Goal: Information Seeking & Learning: Learn about a topic

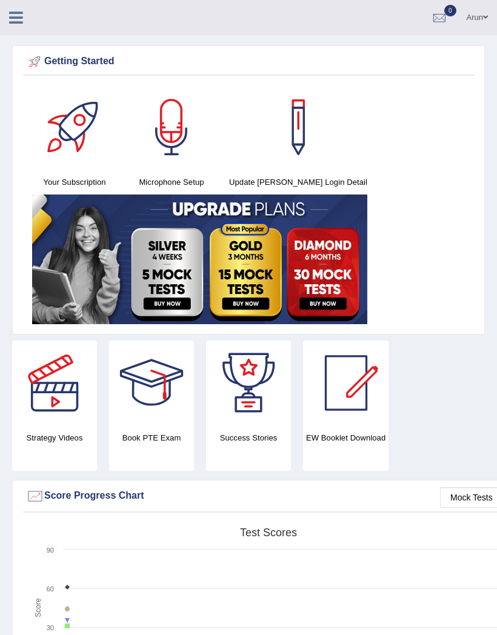
click at [19, 20] on icon at bounding box center [16, 18] width 14 height 16
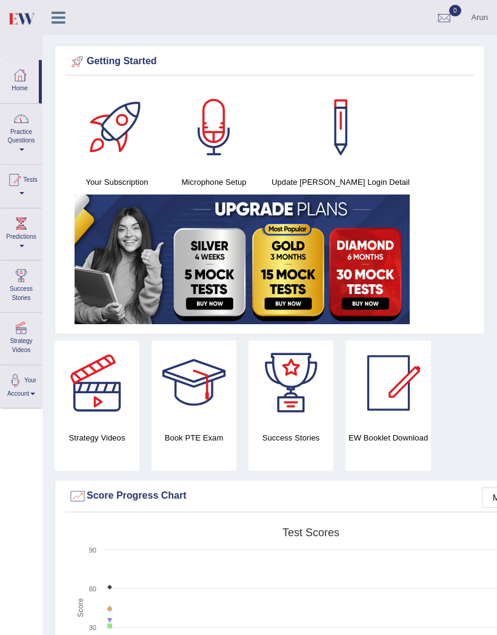
click at [16, 144] on link "Practice Questions" at bounding box center [21, 132] width 41 height 57
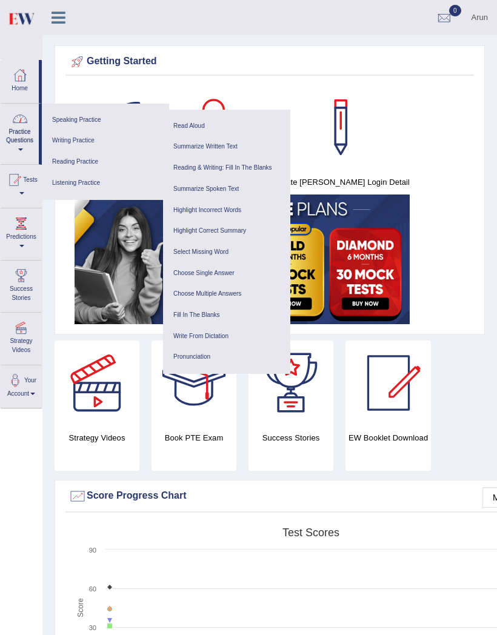
click at [70, 119] on link "Speaking Practice" at bounding box center [105, 120] width 115 height 21
click at [66, 158] on link "Reading Practice" at bounding box center [105, 161] width 115 height 21
click at [13, 230] on link "Predictions" at bounding box center [21, 232] width 41 height 48
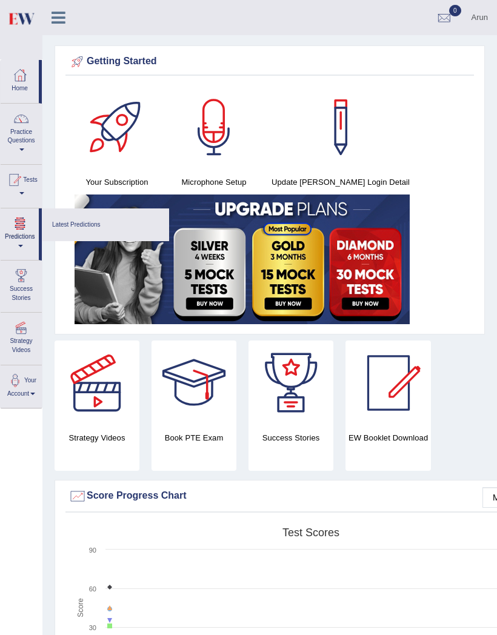
click at [64, 222] on link "Latest Predictions" at bounding box center [105, 224] width 115 height 21
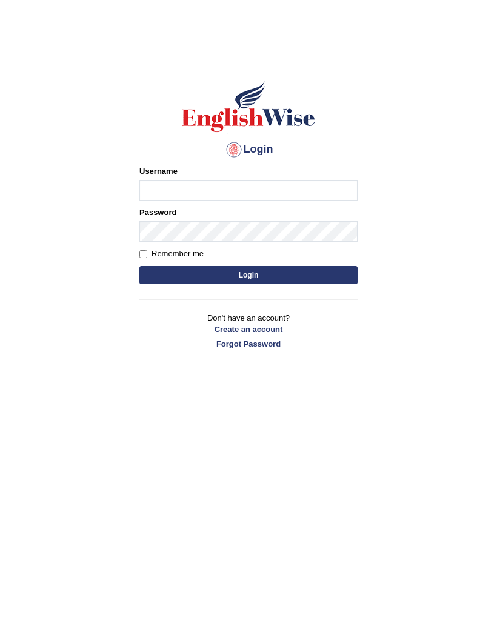
click at [158, 190] on input "Username" at bounding box center [248, 190] width 218 height 21
type input "arunduhan"
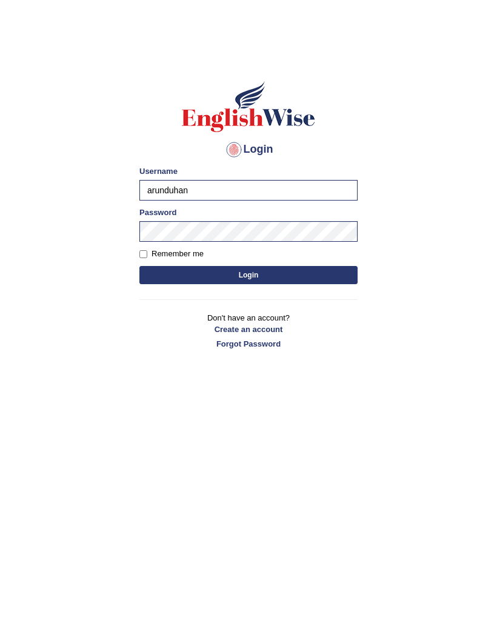
click at [314, 275] on button "Login" at bounding box center [248, 275] width 218 height 18
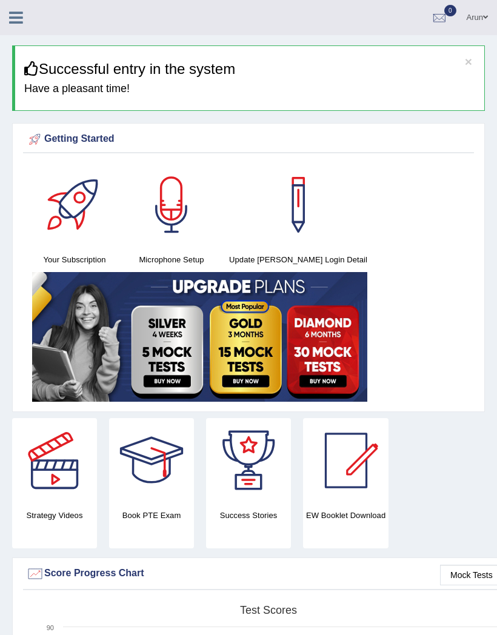
click at [21, 14] on icon at bounding box center [16, 18] width 14 height 16
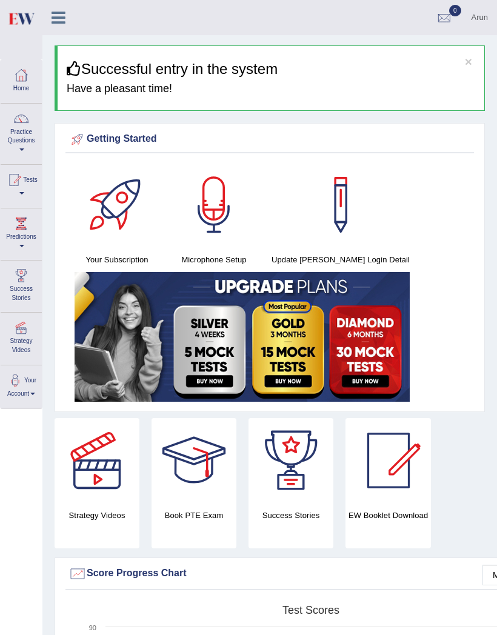
click at [17, 118] on div at bounding box center [21, 119] width 18 height 18
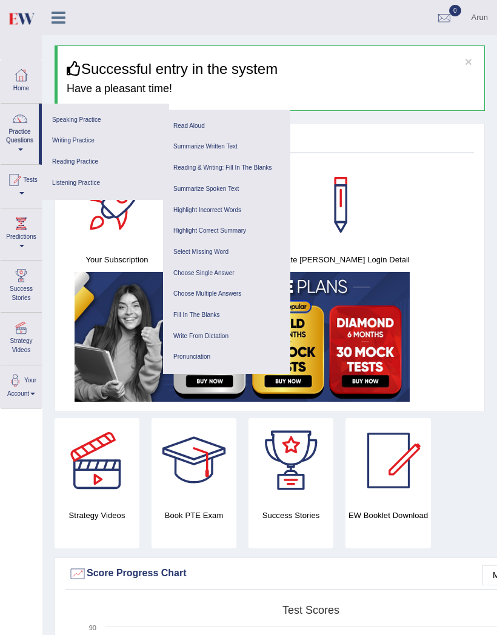
click at [194, 333] on link "Write From Dictation" at bounding box center [226, 336] width 115 height 21
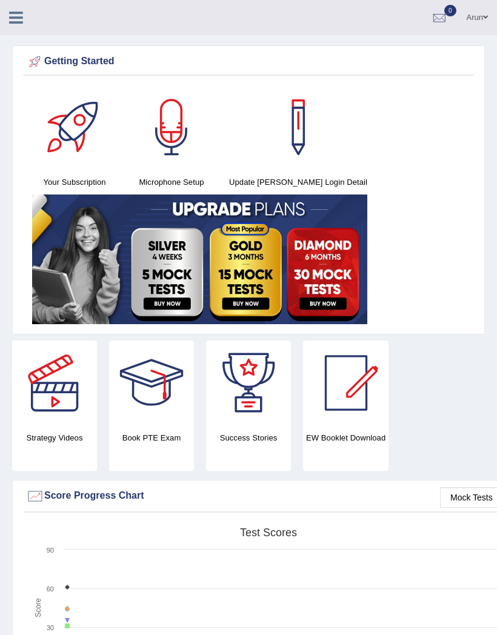
click at [23, 16] on link at bounding box center [16, 16] width 32 height 18
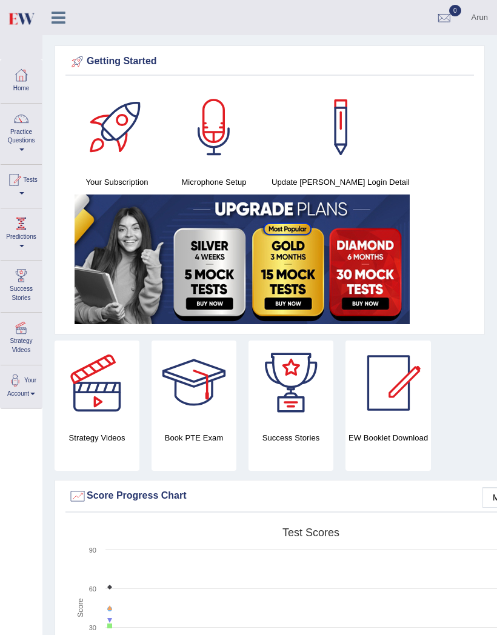
click at [15, 235] on link "Predictions" at bounding box center [21, 232] width 41 height 48
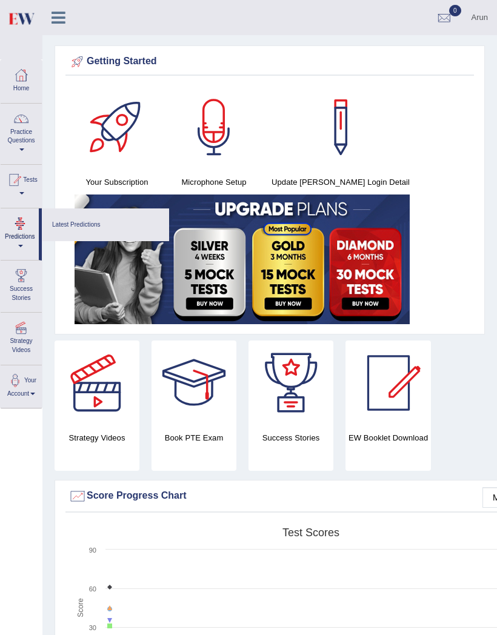
click at [66, 246] on div at bounding box center [248, 317] width 497 height 635
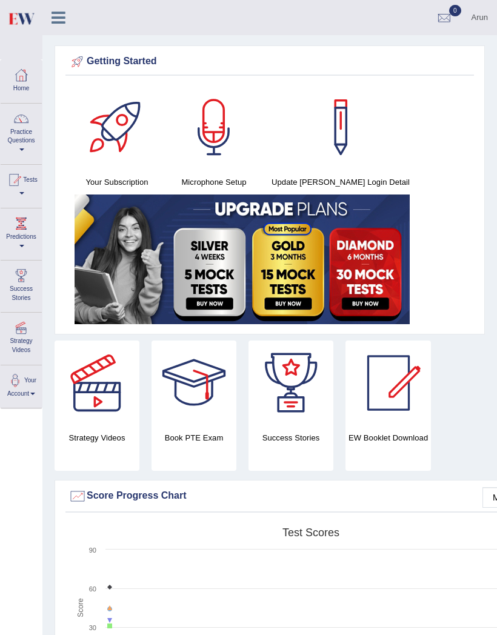
click at [16, 227] on div at bounding box center [21, 223] width 18 height 18
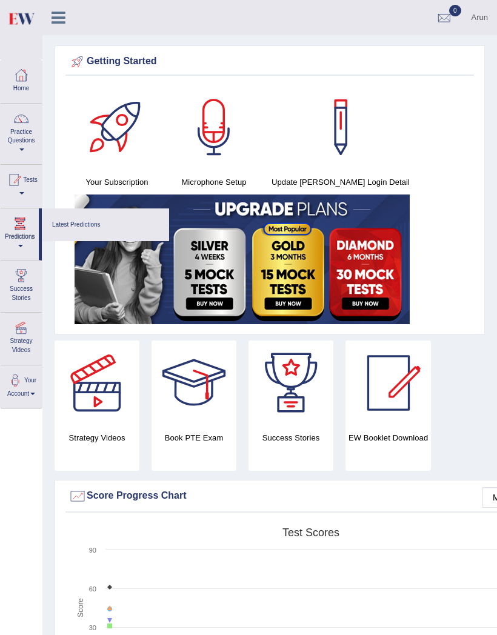
click at [56, 218] on link "Latest Predictions" at bounding box center [105, 224] width 115 height 21
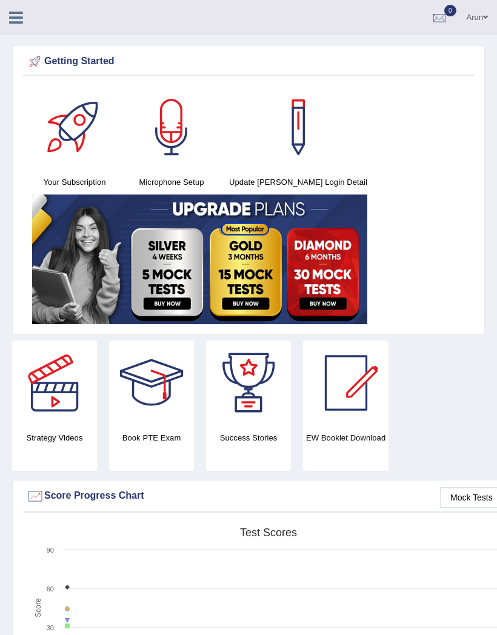
click at [15, 16] on icon at bounding box center [16, 18] width 14 height 16
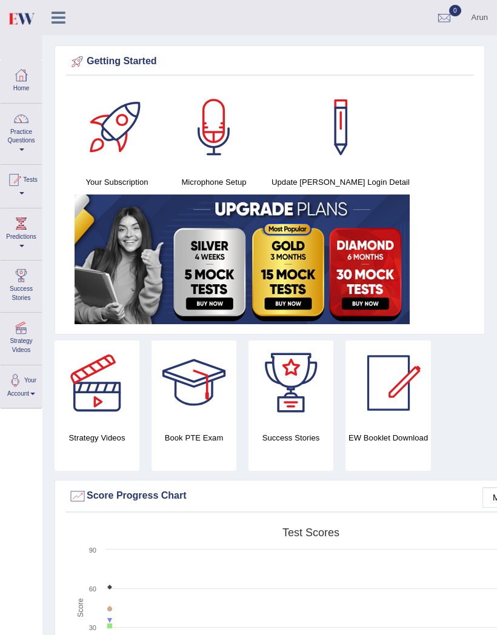
click at [101, 391] on div at bounding box center [97, 382] width 85 height 85
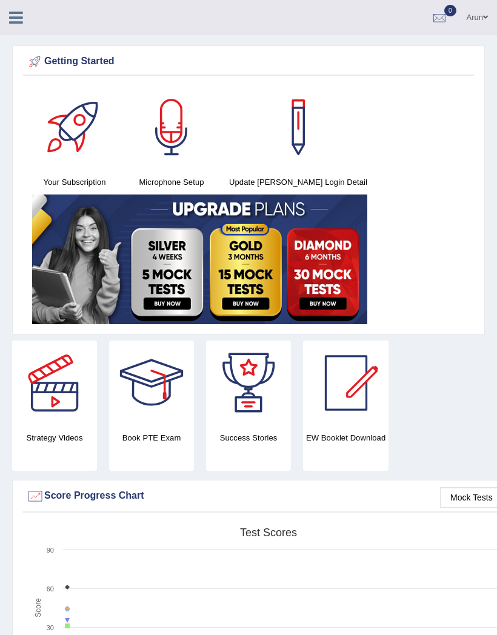
click at [20, 20] on icon at bounding box center [16, 18] width 14 height 16
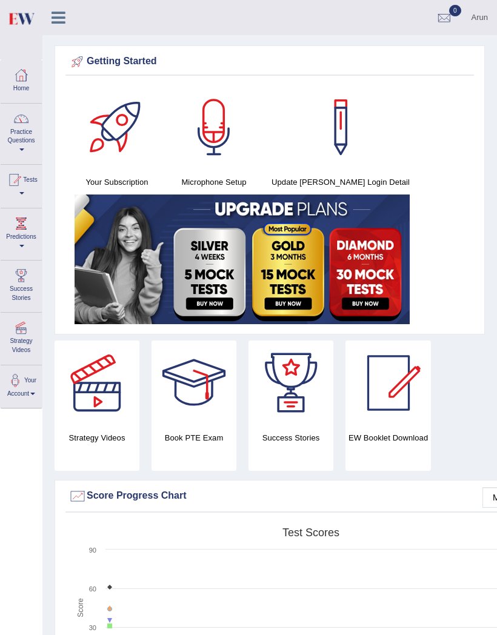
click at [7, 119] on link "Practice Questions" at bounding box center [21, 132] width 41 height 57
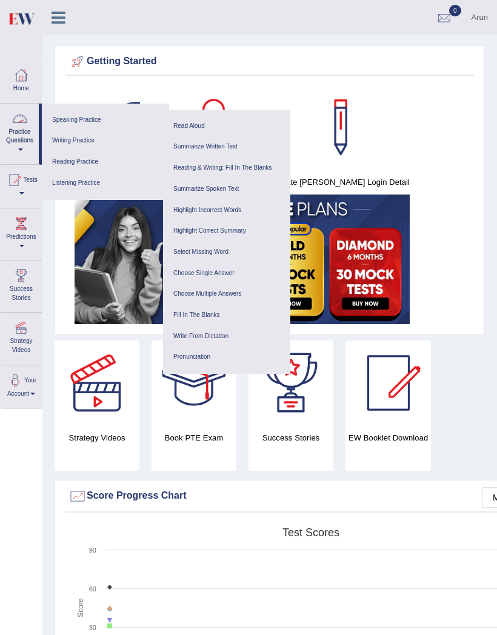
click at [64, 114] on link "Speaking Practice" at bounding box center [105, 120] width 115 height 21
click at [74, 115] on link "Speaking Practice" at bounding box center [105, 120] width 115 height 21
click at [190, 121] on link "Read Aloud" at bounding box center [226, 126] width 115 height 21
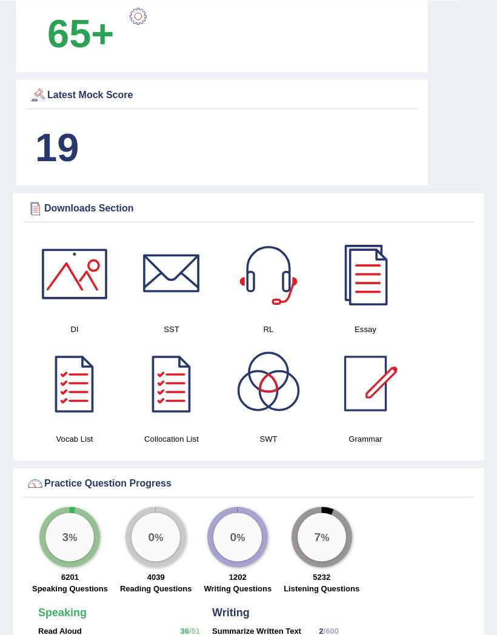
click at [76, 282] on div at bounding box center [74, 273] width 85 height 85
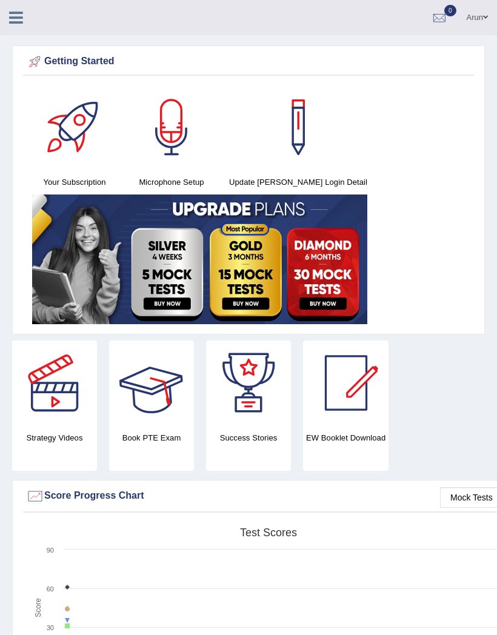
click at [169, 393] on div at bounding box center [151, 382] width 85 height 85
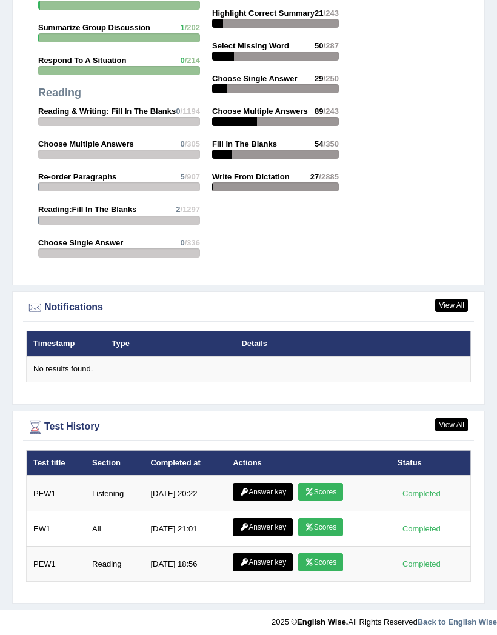
scroll to position [1732, 0]
